Goal: Task Accomplishment & Management: Use online tool/utility

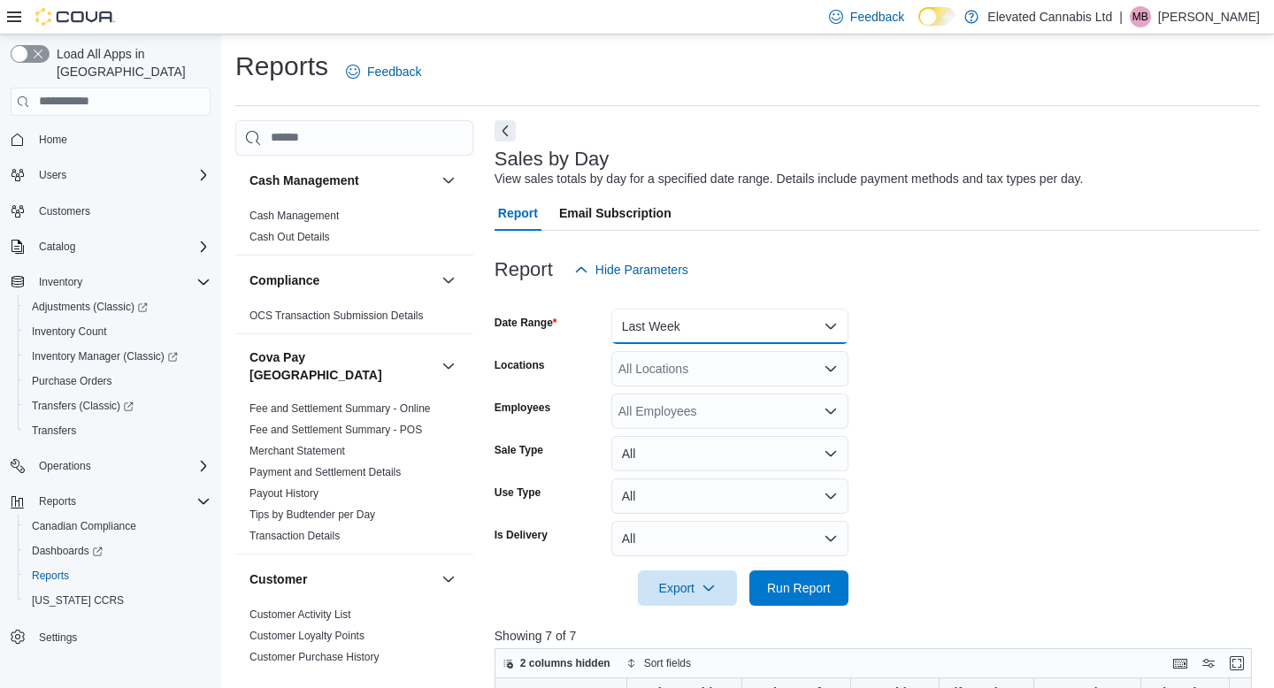
click at [684, 309] on button "Last Week" at bounding box center [729, 326] width 237 height 35
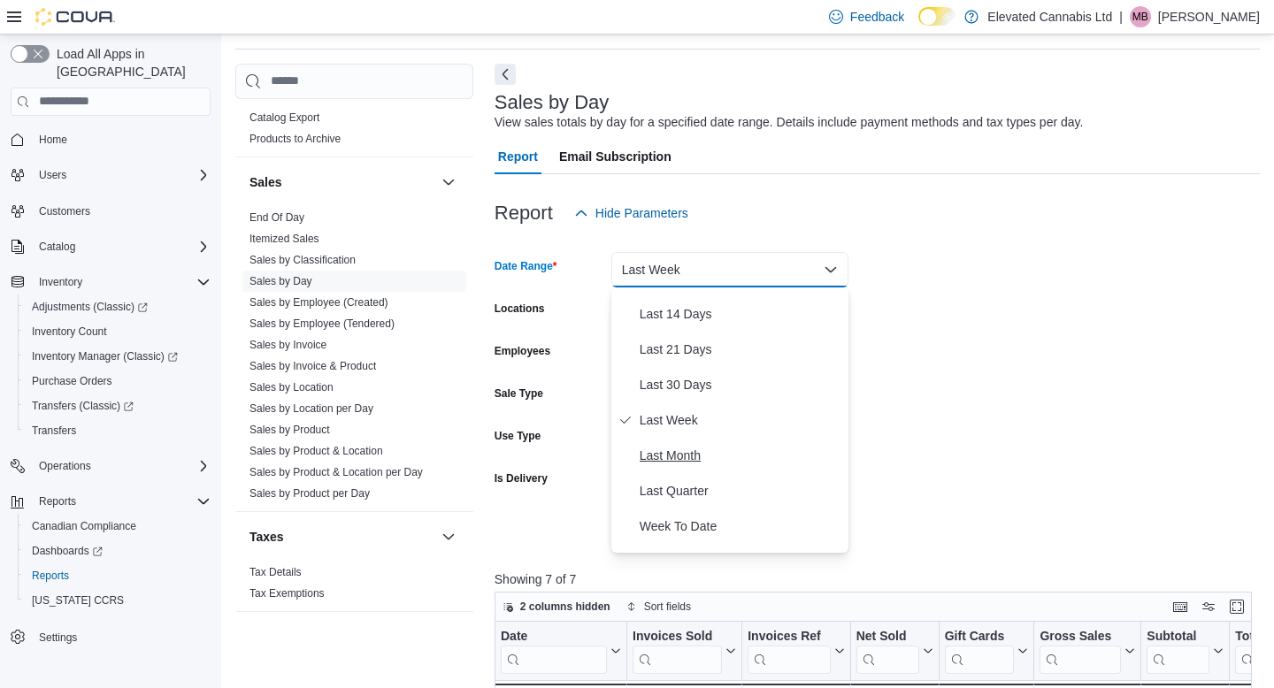
scroll to position [265, 0]
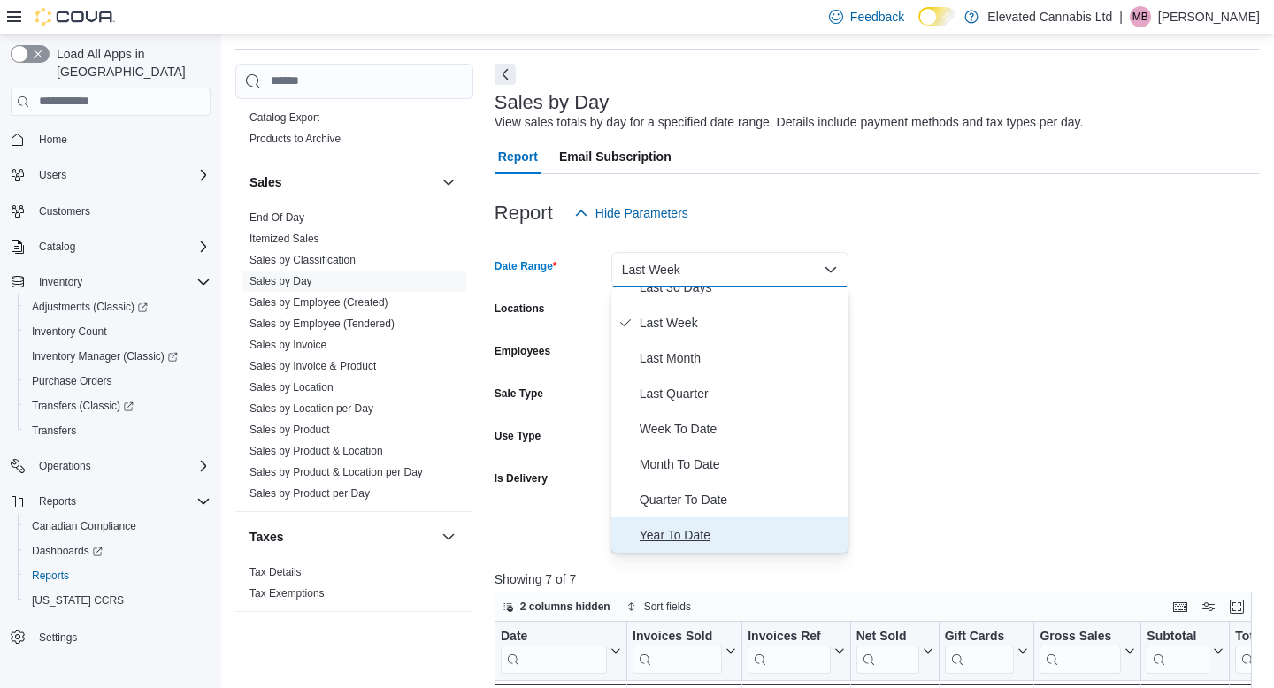
click at [684, 524] on span "Year To Date" at bounding box center [740, 534] width 202 height 21
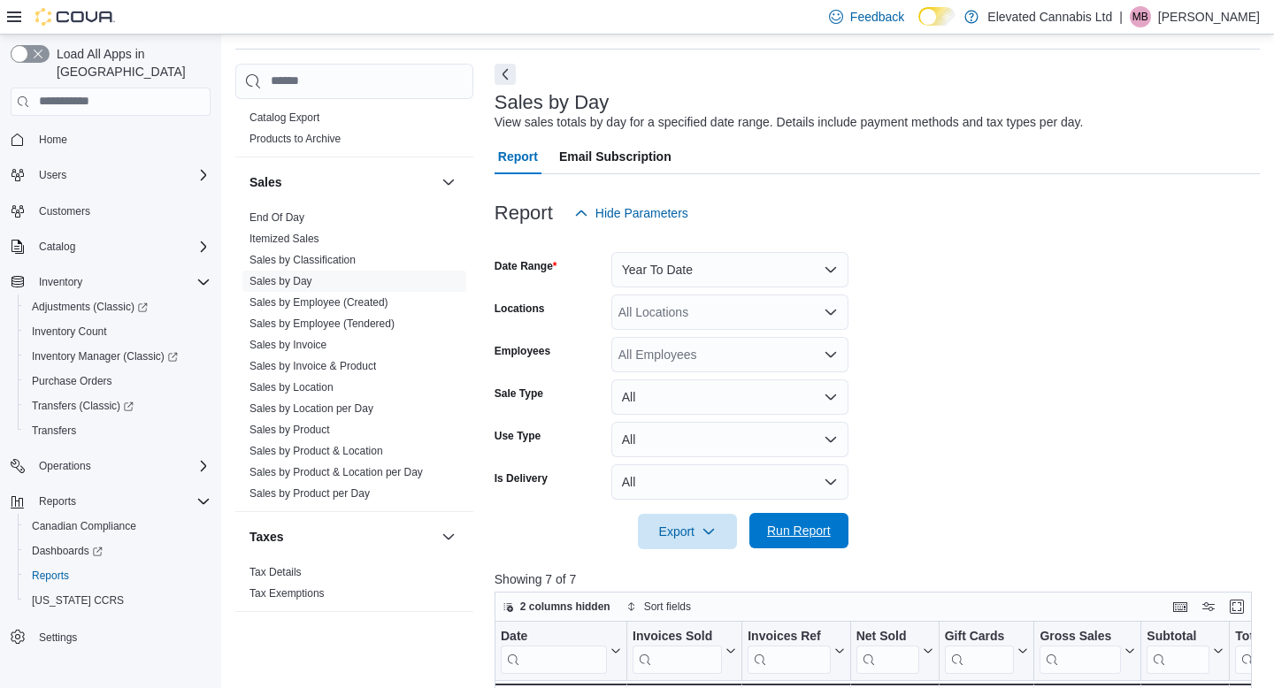
click at [824, 525] on span "Run Report" at bounding box center [799, 531] width 64 height 18
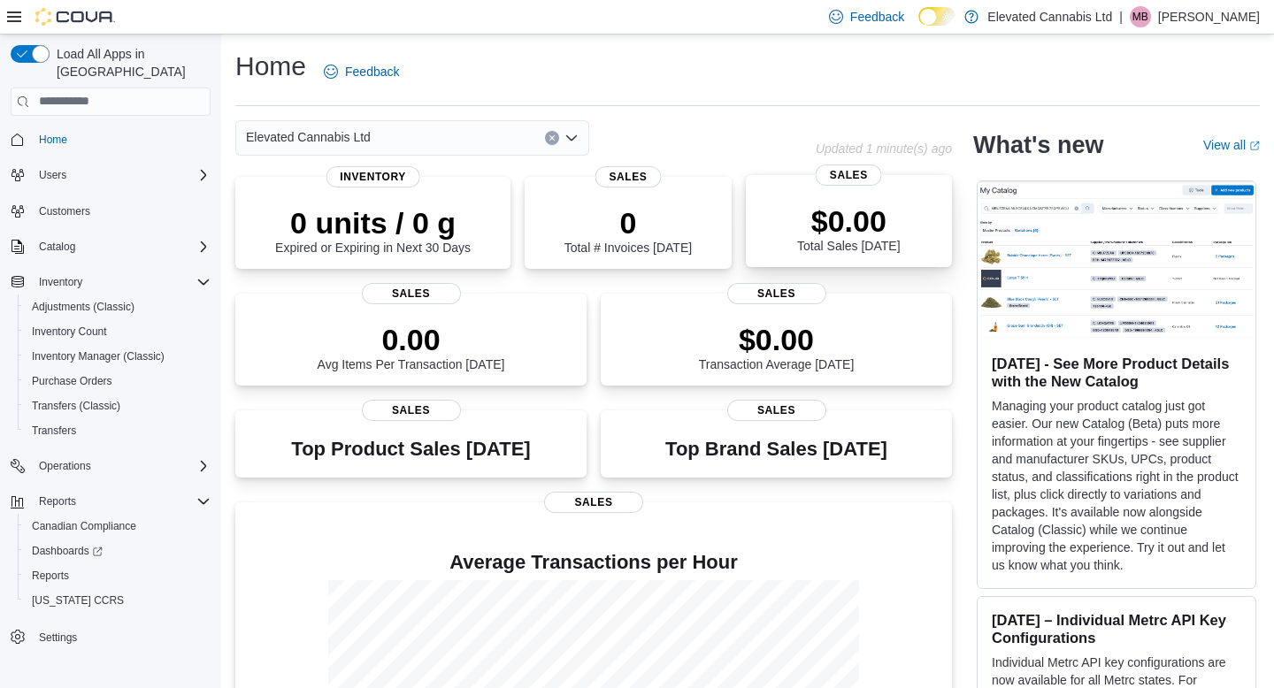
click at [860, 182] on span "Sales" at bounding box center [848, 175] width 66 height 21
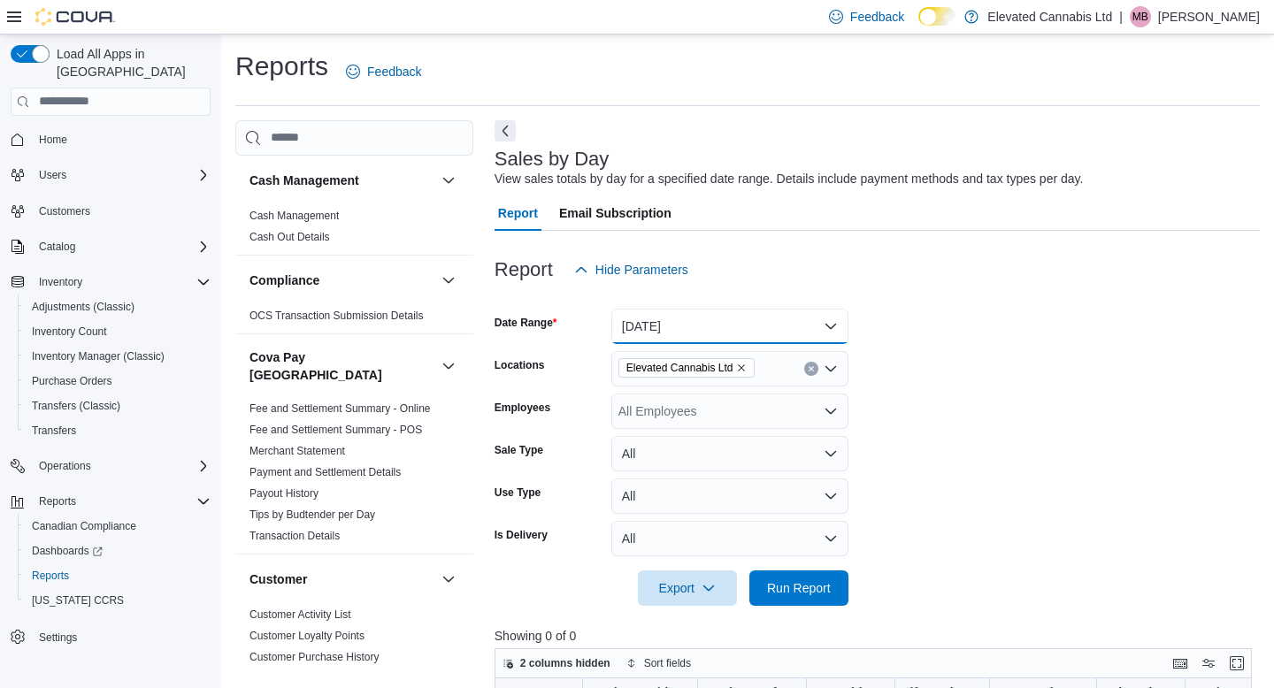
click at [689, 315] on button "[DATE]" at bounding box center [729, 326] width 237 height 35
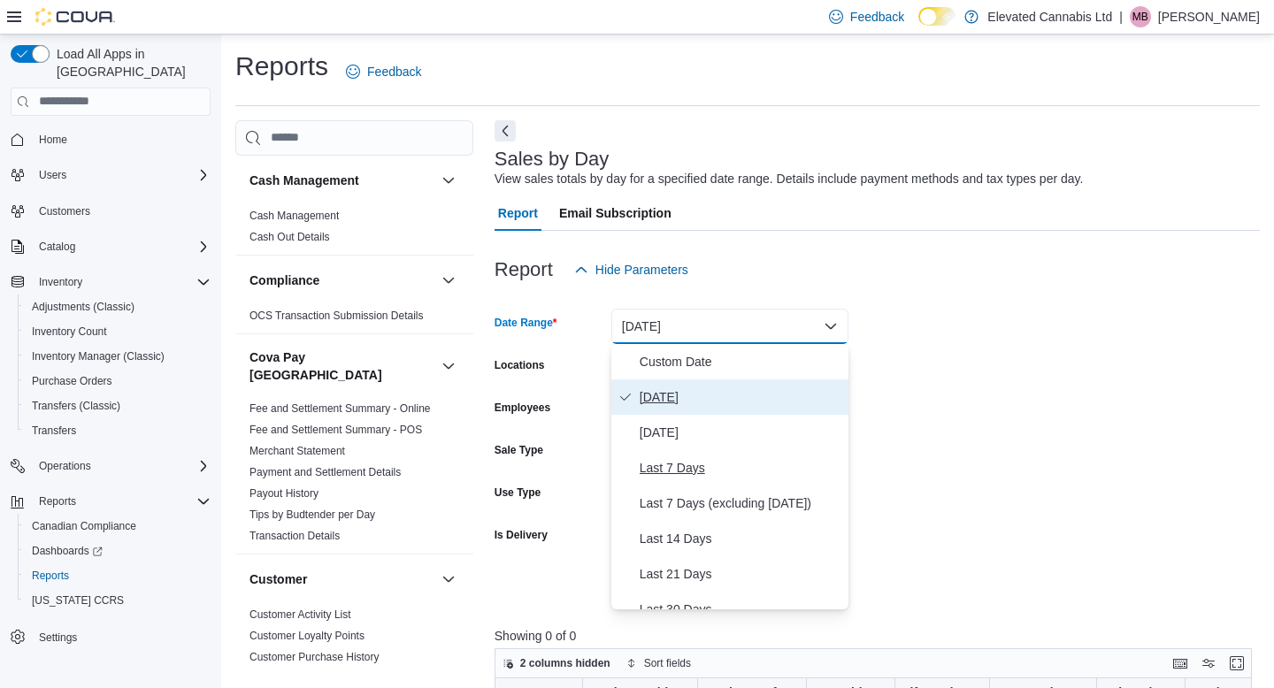
scroll to position [265, 0]
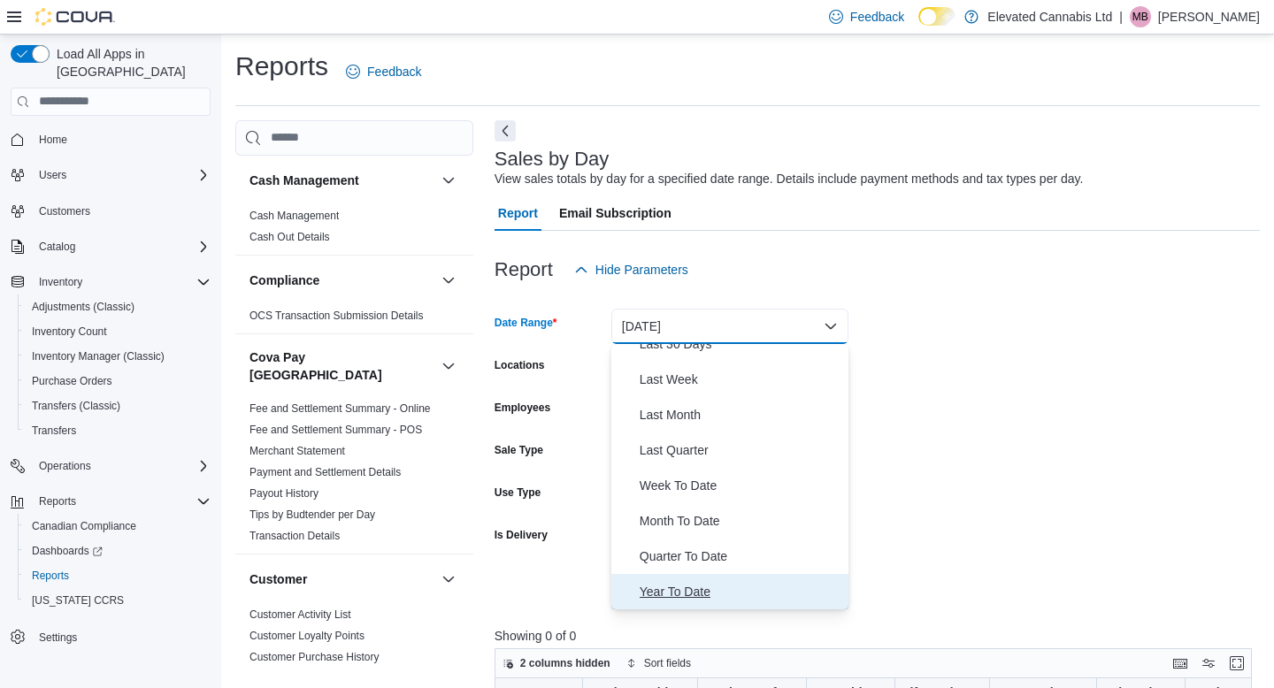
click at [693, 588] on span "Year To Date" at bounding box center [740, 591] width 202 height 21
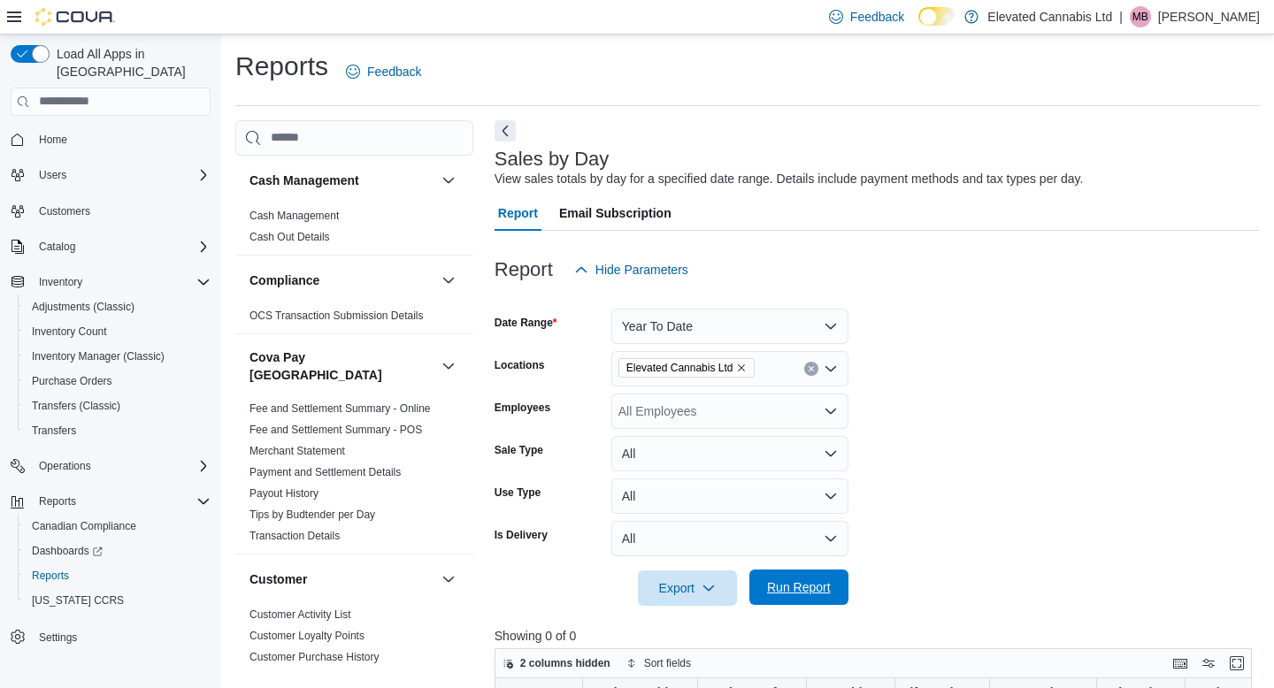
click at [802, 579] on span "Run Report" at bounding box center [799, 587] width 64 height 18
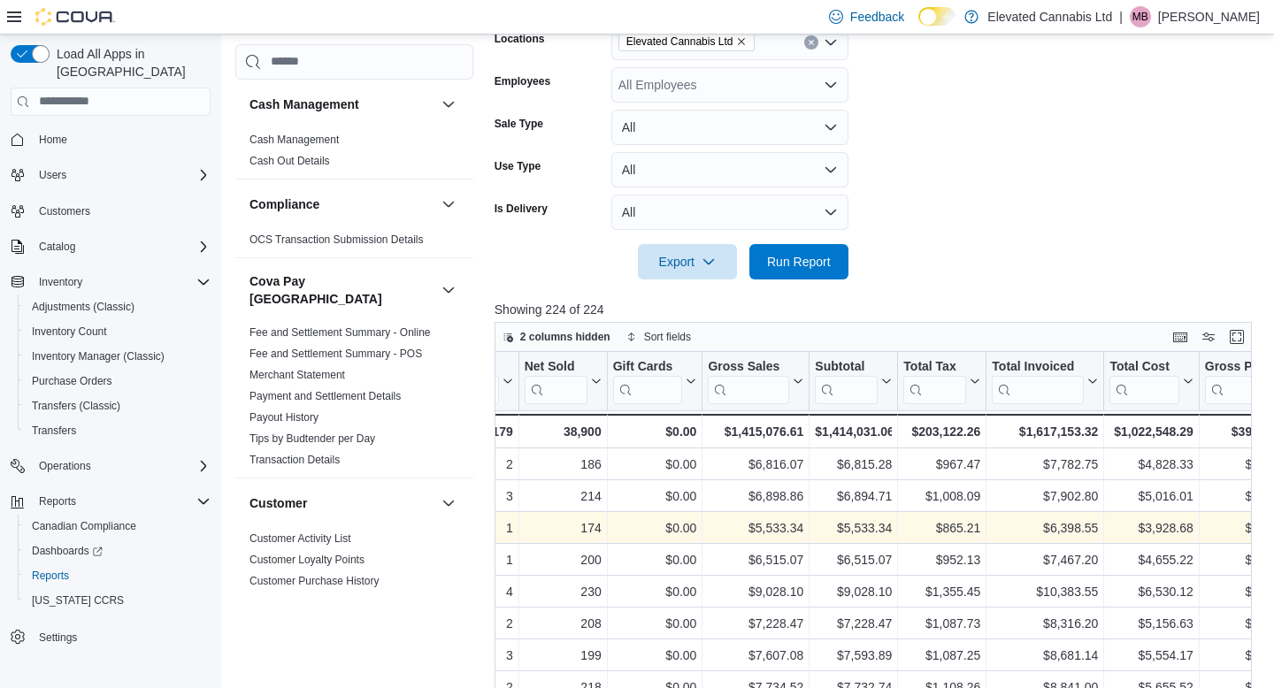
scroll to position [0, 333]
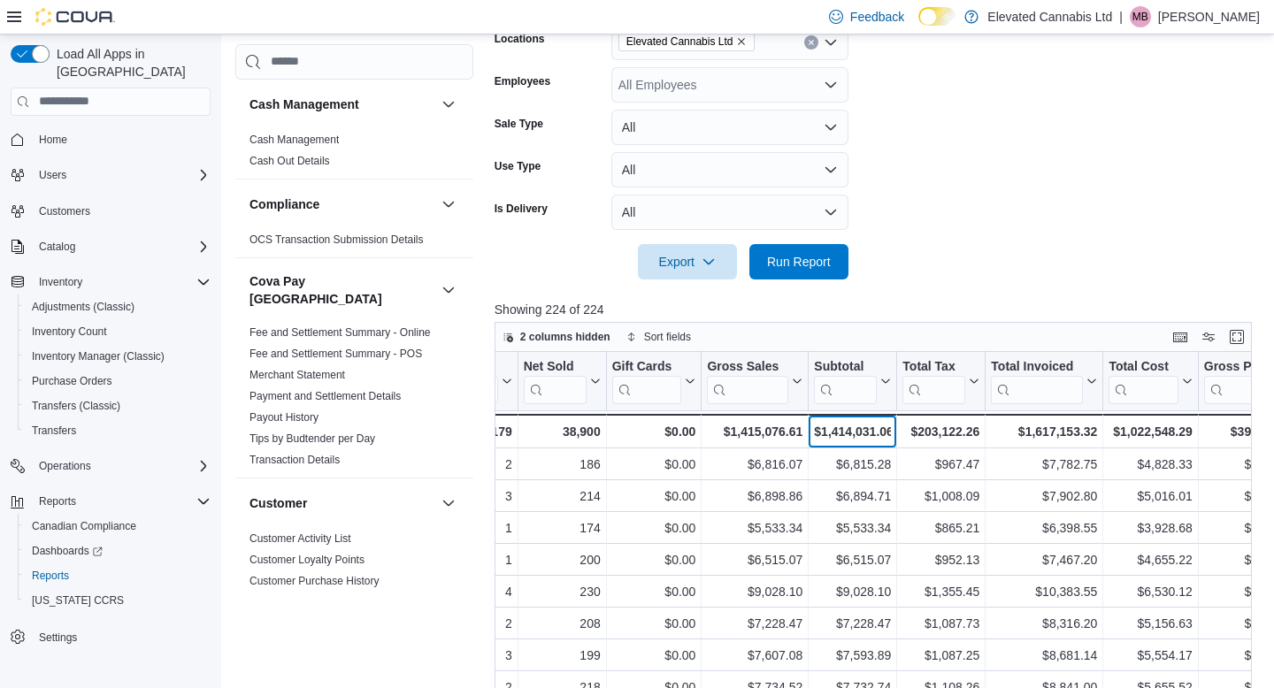
drag, startPoint x: 826, startPoint y: 429, endPoint x: 876, endPoint y: 426, distance: 49.6
click at [876, 426] on div "$1,414,031.06" at bounding box center [852, 431] width 77 height 21
drag, startPoint x: 824, startPoint y: 428, endPoint x: 907, endPoint y: 437, distance: 82.7
copy div "1,414,031.06 - Subtotal, column 7, row 51"
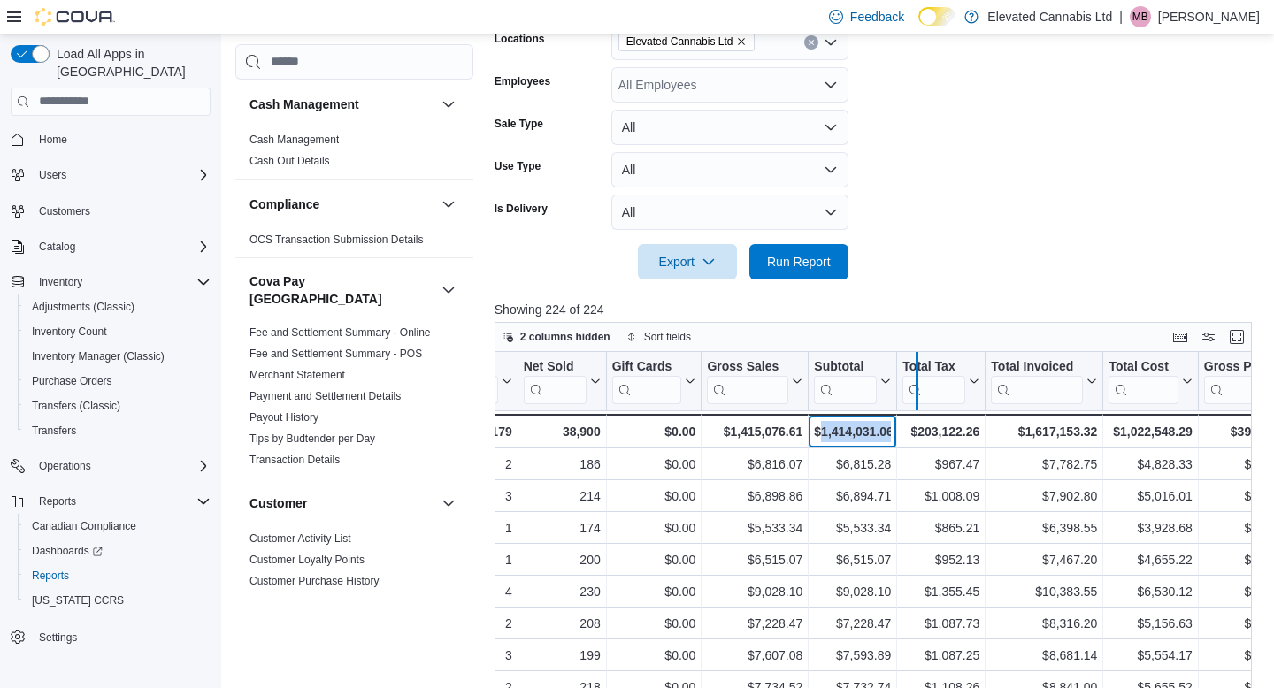
drag, startPoint x: 896, startPoint y: 372, endPoint x: 920, endPoint y: 371, distance: 23.9
click at [920, 371] on div at bounding box center [916, 381] width 14 height 58
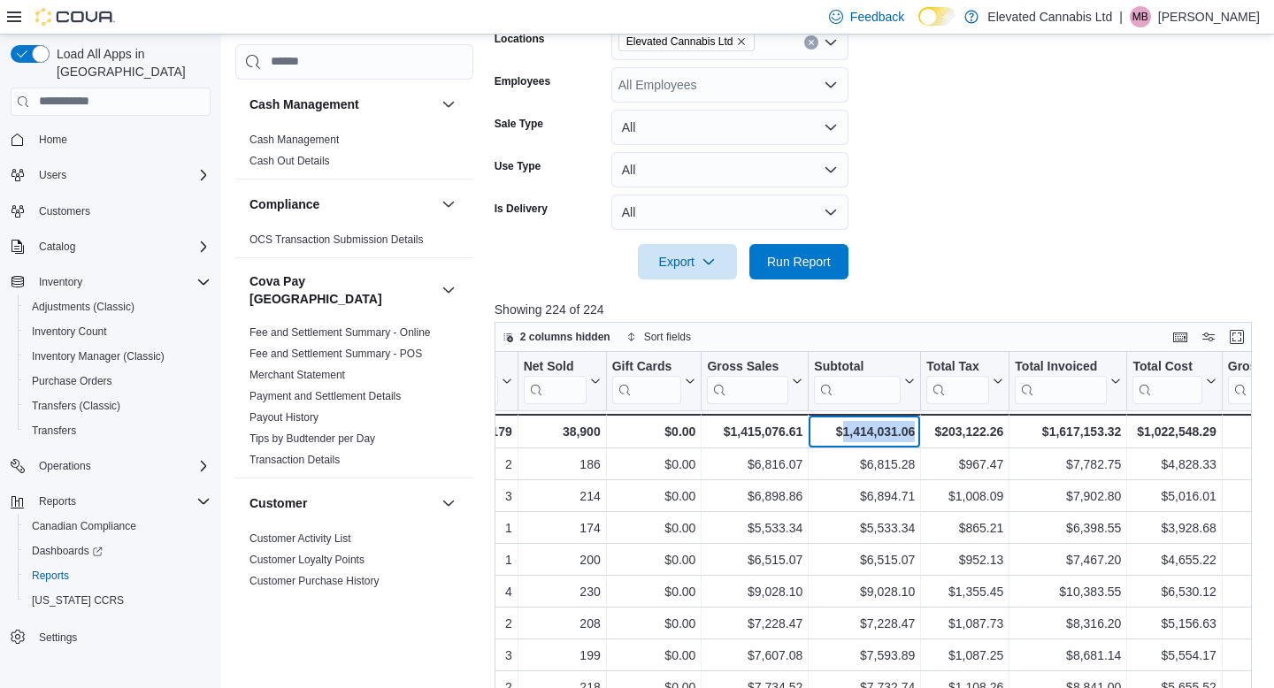
copy div "1,414,031.06 - Subtotal, column 7, row 51"
click at [861, 393] on input "search" at bounding box center [857, 389] width 87 height 28
paste input "**********"
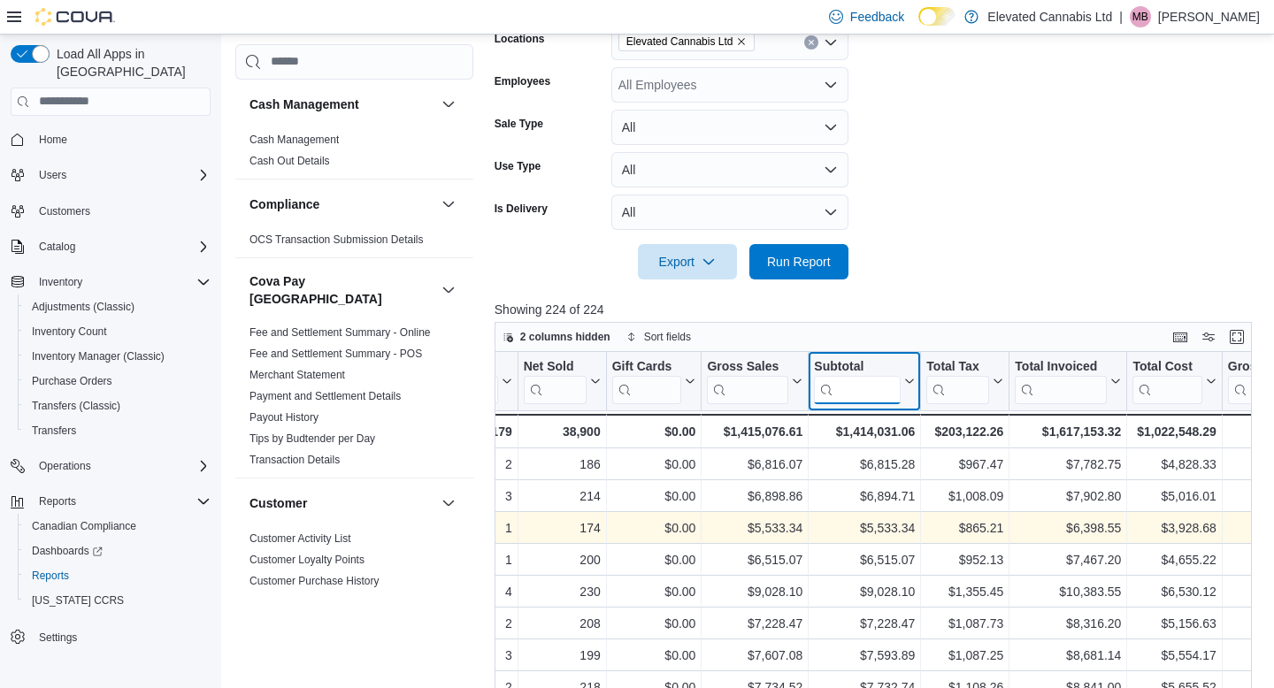
type input "**********"
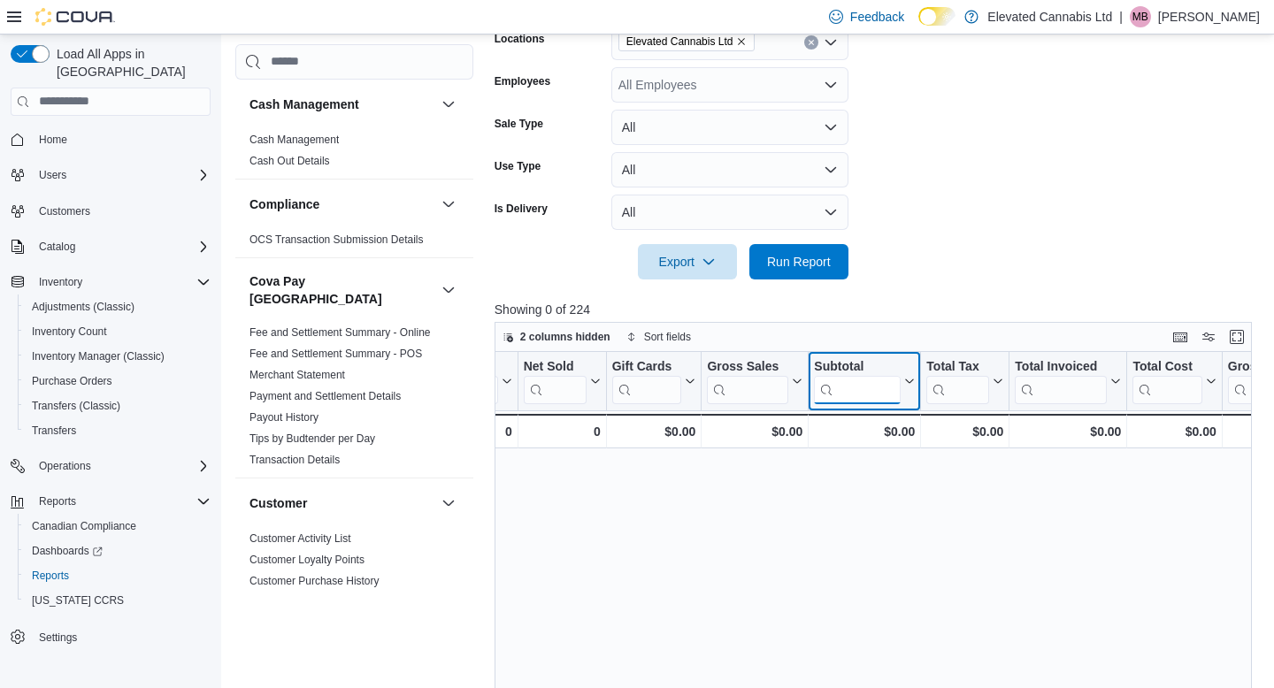
scroll to position [0, 0]
type input "****"
click at [886, 390] on icon "Clear input" at bounding box center [887, 388] width 5 height 5
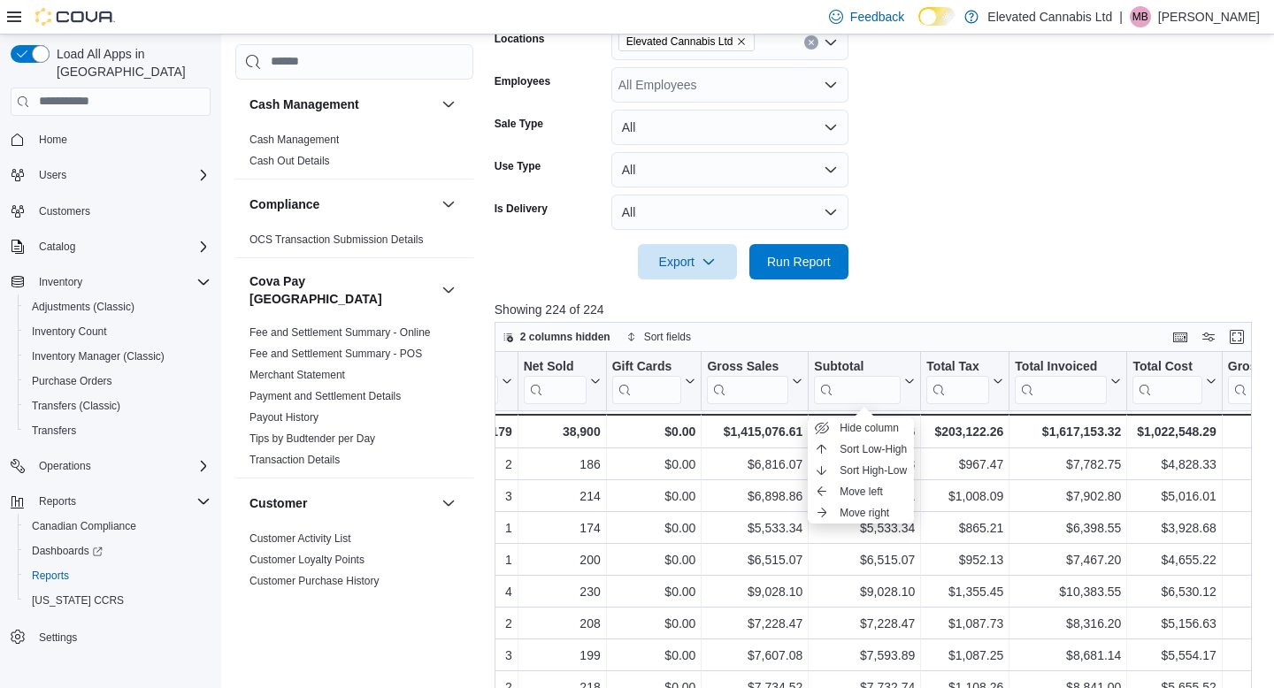
click at [917, 282] on div at bounding box center [876, 289] width 765 height 21
